Goal: Task Accomplishment & Management: Manage account settings

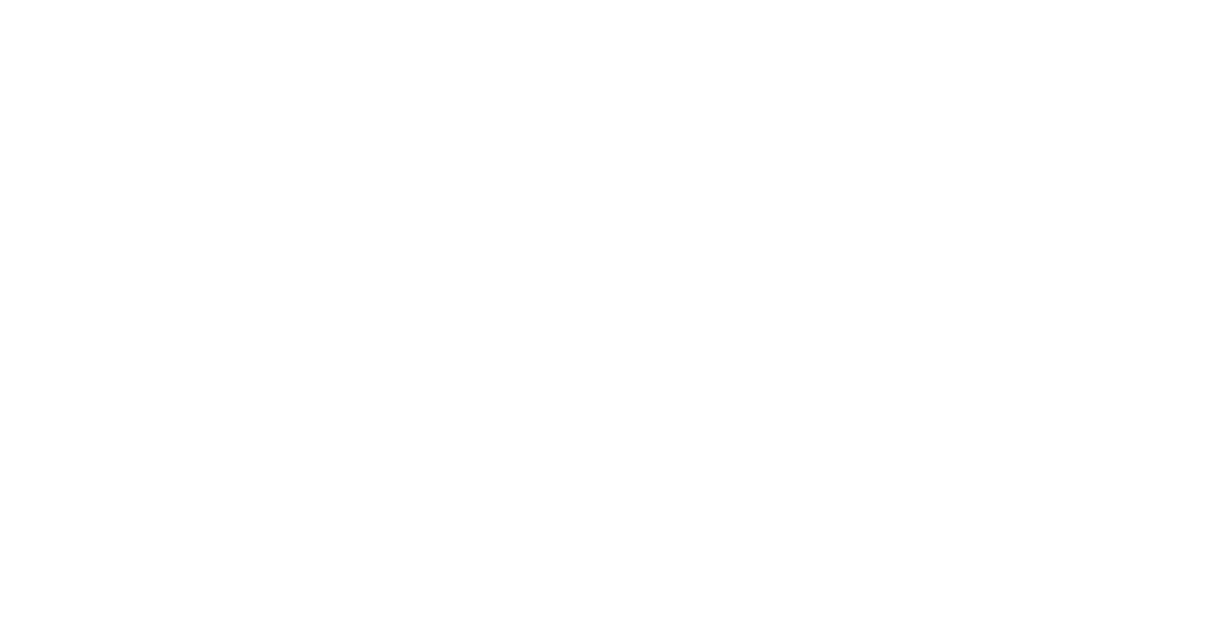
type input "**********"
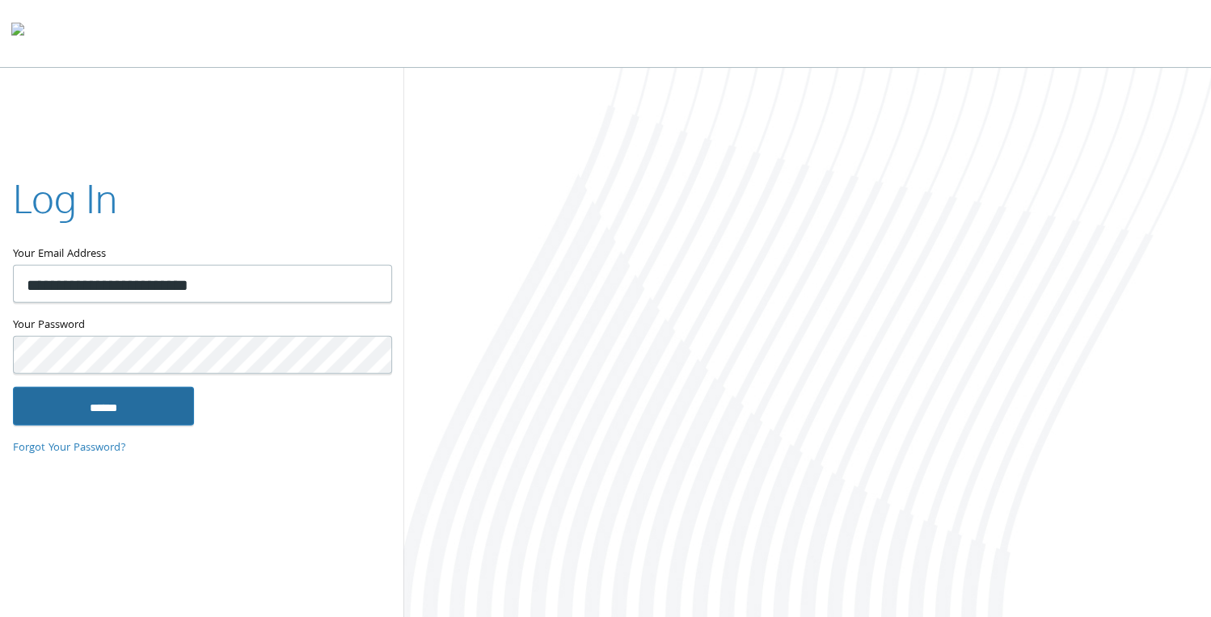
click at [100, 402] on input "******" at bounding box center [103, 405] width 181 height 39
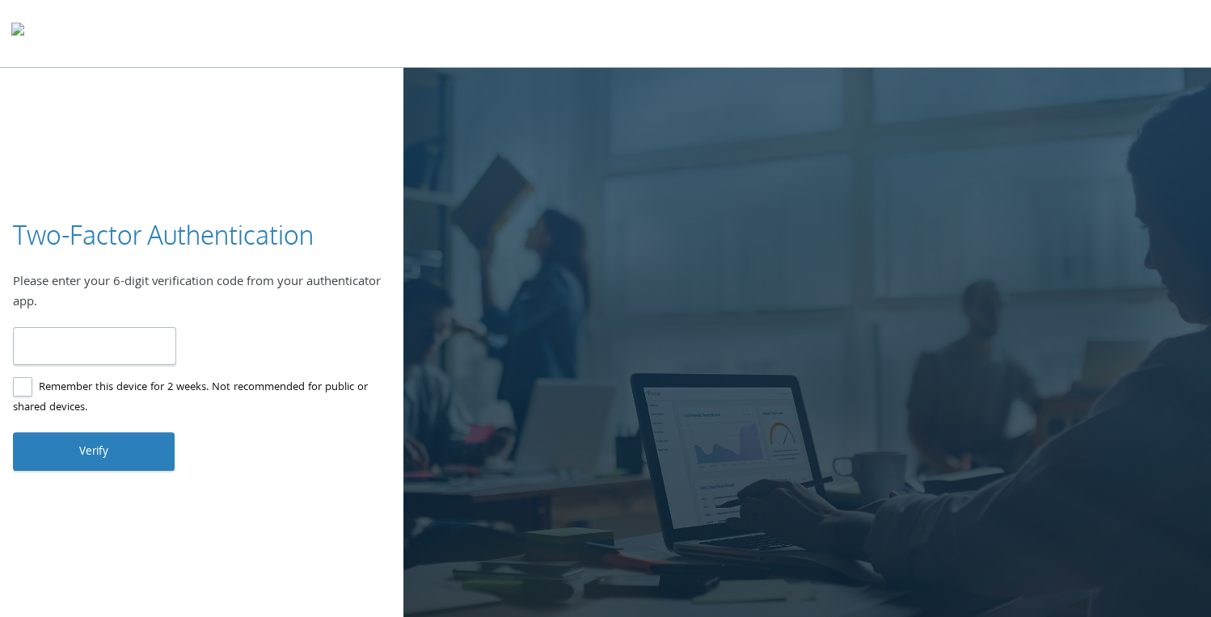
click at [92, 343] on input "number" at bounding box center [94, 346] width 163 height 38
type input "******"
